Goal: Subscribe to service/newsletter

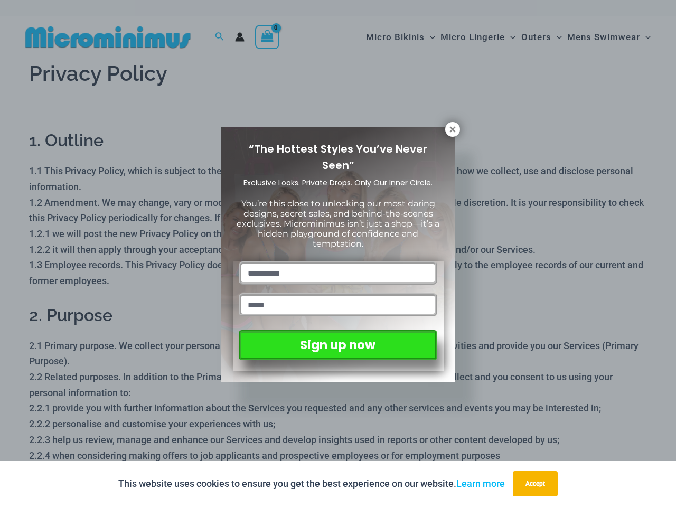
click at [338, 261] on input "text" at bounding box center [338, 272] width 198 height 23
click at [538, 484] on button "Accept" at bounding box center [535, 483] width 45 height 25
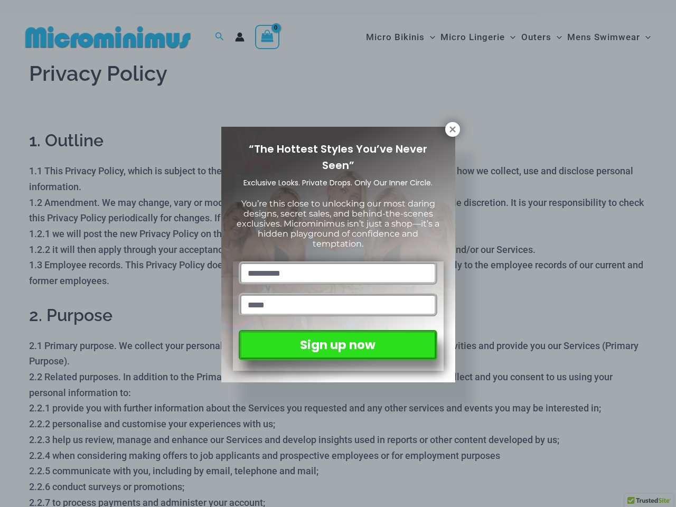
click at [338, 261] on input "text" at bounding box center [338, 272] width 198 height 23
click at [453, 129] on icon at bounding box center [452, 129] width 6 height 6
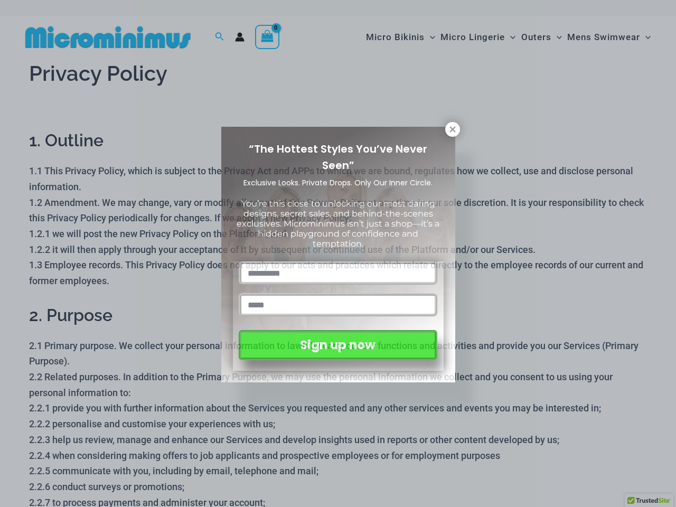
click at [453, 129] on icon at bounding box center [452, 129] width 6 height 6
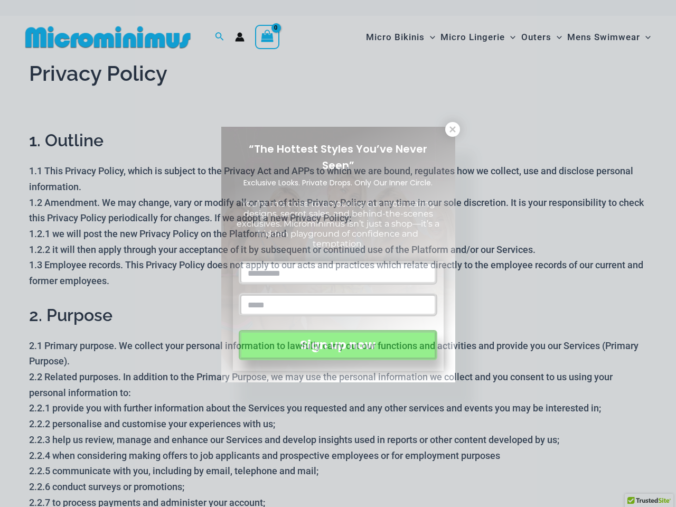
click at [452, 129] on icon at bounding box center [452, 129] width 6 height 6
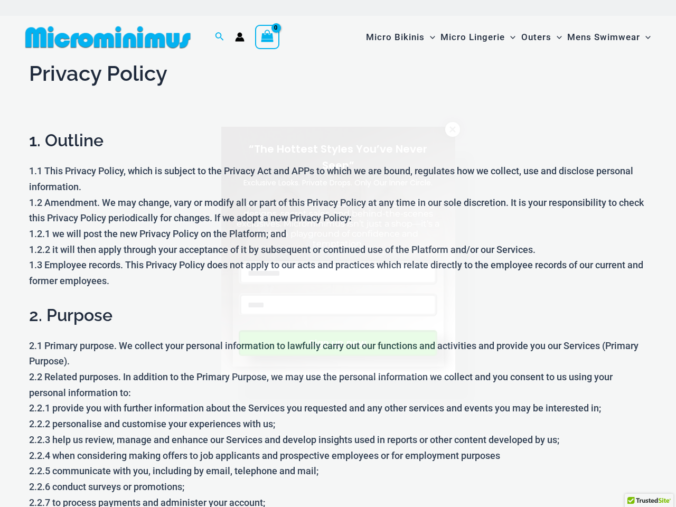
click at [337, 343] on button "Sign up now" at bounding box center [338, 343] width 198 height 26
